Goal: Find specific page/section: Find specific page/section

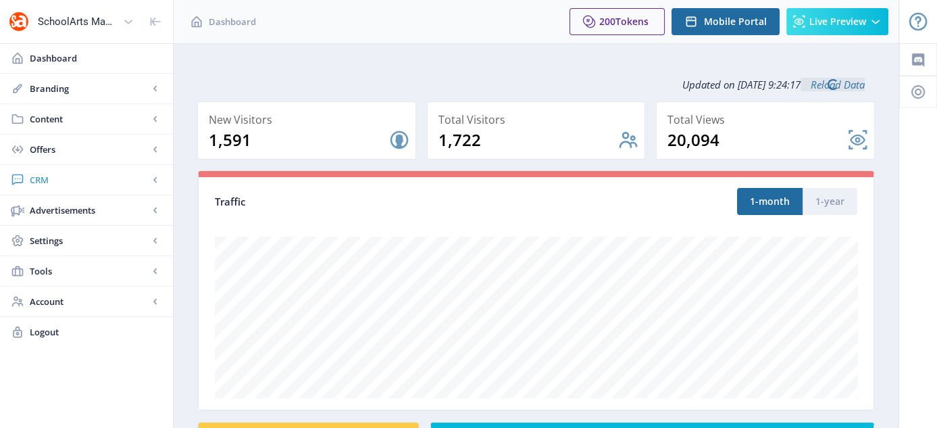
click at [57, 174] on span "CRM" at bounding box center [89, 180] width 119 height 14
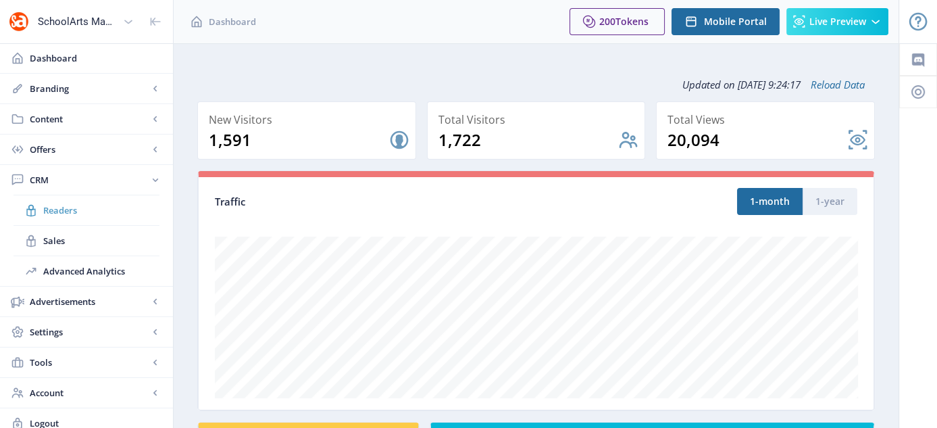
click at [68, 205] on span "Readers" at bounding box center [101, 210] width 116 height 14
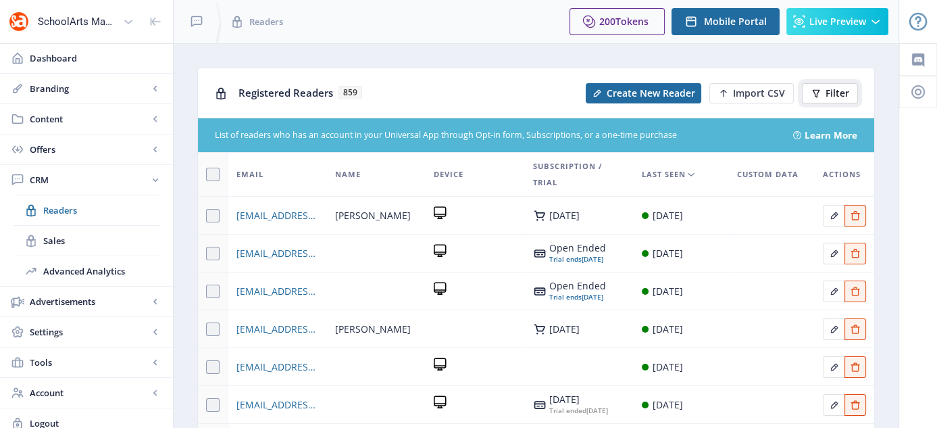
click at [831, 91] on span "Filter" at bounding box center [838, 93] width 24 height 11
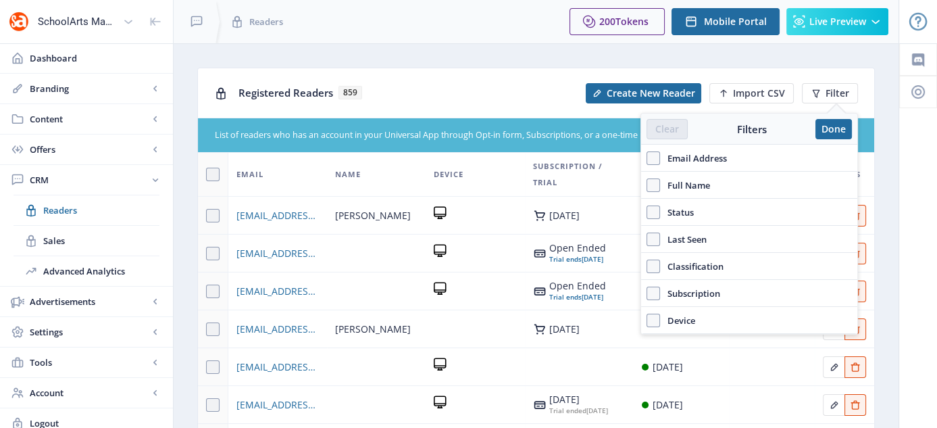
click at [660, 161] on span "Email Address" at bounding box center [693, 158] width 67 height 16
click at [648, 158] on input "Email Address" at bounding box center [647, 157] width 1 height 1
checkbox input "true"
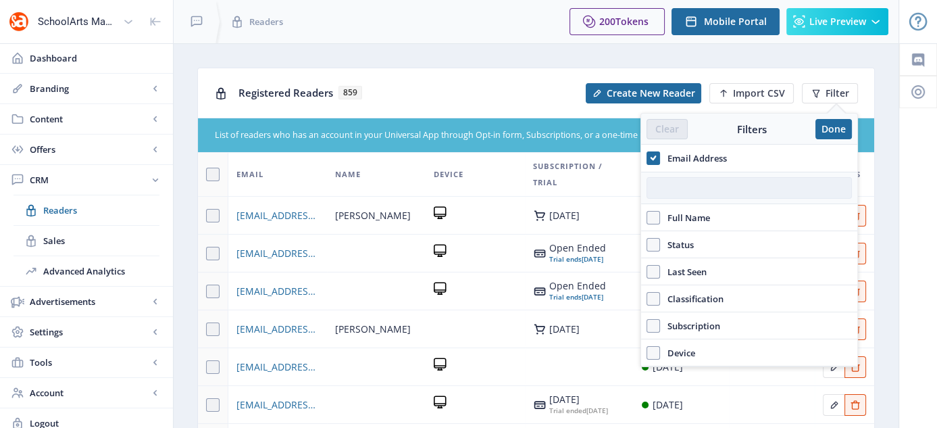
click at [704, 189] on input "text" at bounding box center [749, 188] width 205 height 22
click at [690, 187] on input "text" at bounding box center [749, 188] width 205 height 22
paste input "[EMAIL_ADDRESS][DOMAIN_NAME]"
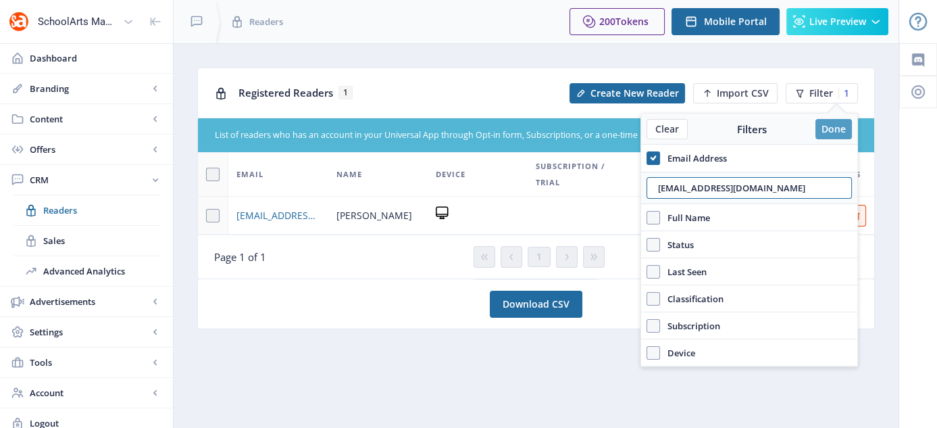
type input "[EMAIL_ADDRESS][DOMAIN_NAME]"
click at [833, 130] on button "Done" at bounding box center [834, 129] width 36 height 20
